Goal: Navigation & Orientation: Find specific page/section

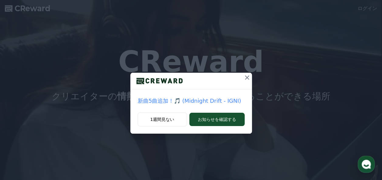
click at [246, 76] on icon at bounding box center [246, 77] width 7 height 7
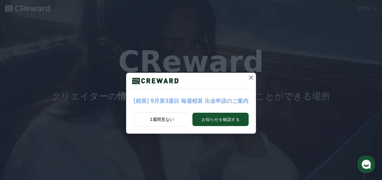
click at [247, 77] on icon at bounding box center [250, 77] width 7 height 7
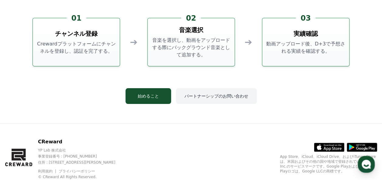
scroll to position [1645, 0]
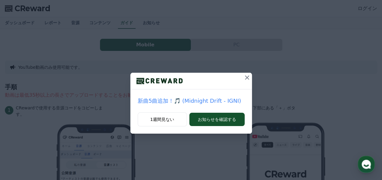
click at [247, 77] on icon at bounding box center [247, 78] width 4 height 4
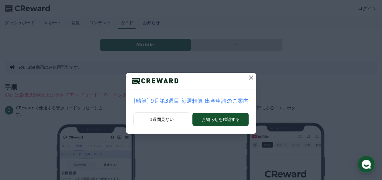
click at [247, 77] on icon at bounding box center [250, 77] width 7 height 7
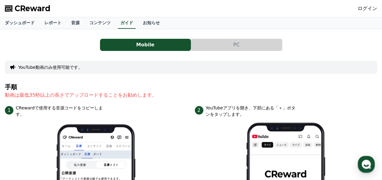
click at [239, 43] on button "PC" at bounding box center [236, 45] width 91 height 12
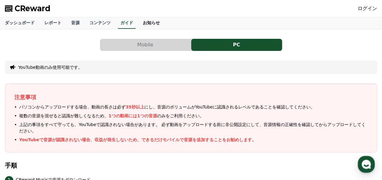
click at [138, 22] on link "お知らせ" at bounding box center [151, 23] width 27 height 12
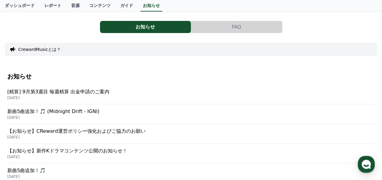
scroll to position [30, 0]
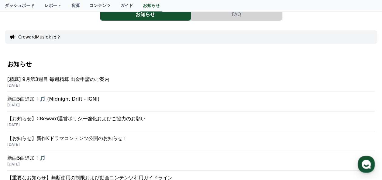
click at [86, 119] on p "【お知らせ】CReward運営ポリシー強化およびご協力のお願い" at bounding box center [190, 118] width 367 height 7
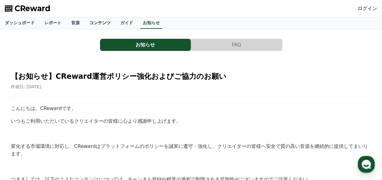
click at [84, 23] on link "コンテンツ" at bounding box center [99, 23] width 31 height 12
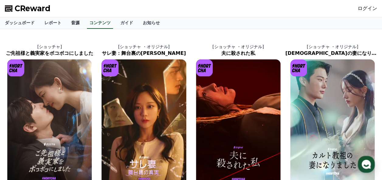
click at [66, 23] on link "音源" at bounding box center [75, 23] width 18 height 12
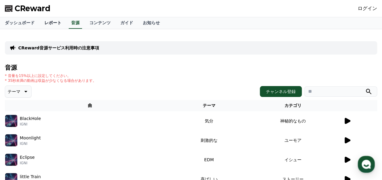
click at [43, 23] on link "レポート" at bounding box center [52, 23] width 27 height 12
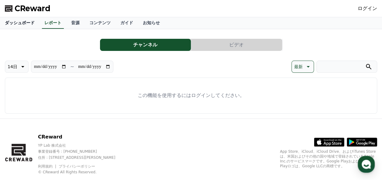
click at [14, 23] on link "ダッシュボード" at bounding box center [19, 23] width 39 height 12
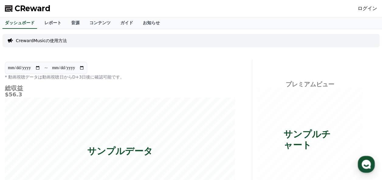
click at [31, 10] on span "CReward" at bounding box center [33, 9] width 36 height 10
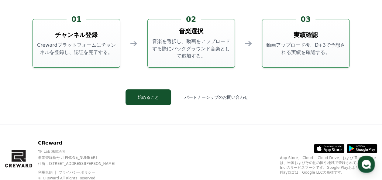
scroll to position [1645, 0]
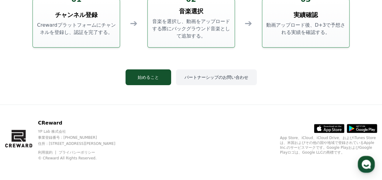
click at [202, 77] on button "パートナーシップのお問い合わせ" at bounding box center [216, 78] width 81 height 16
